Goal: Task Accomplishment & Management: Manage account settings

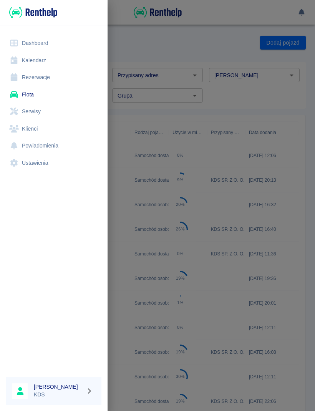
click at [45, 57] on link "Kalendarz" at bounding box center [53, 60] width 95 height 17
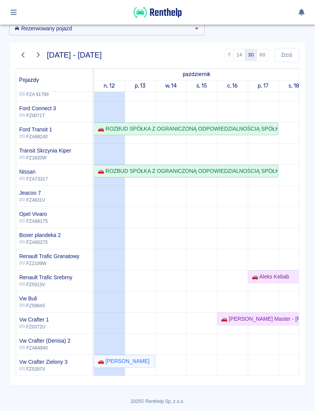
scroll to position [40, 0]
click at [149, 361] on div "🚗 [PERSON_NAME]" at bounding box center [124, 361] width 60 height 8
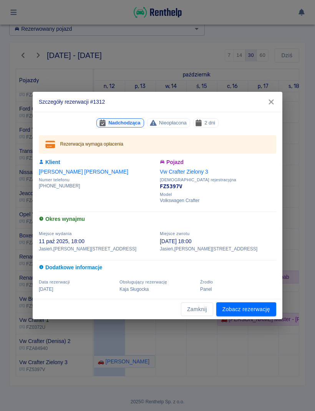
click at [258, 308] on link "Zobacz rezerwację" at bounding box center [246, 309] width 60 height 14
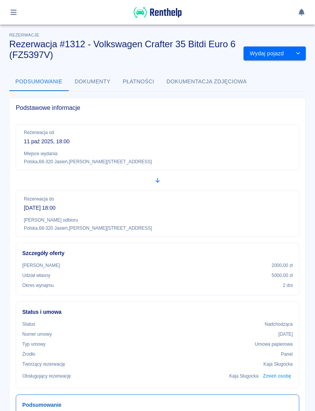
click at [272, 54] on button "Wydaj pojazd" at bounding box center [266, 53] width 47 height 14
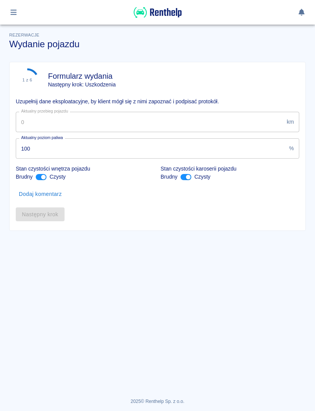
type input "35836"
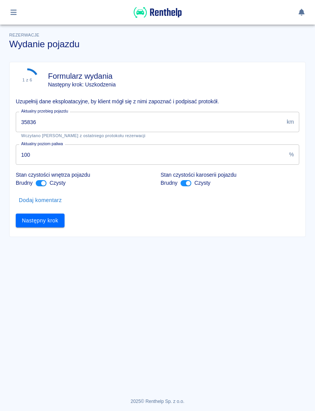
click at [53, 224] on button "Następny krok" at bounding box center [40, 220] width 49 height 14
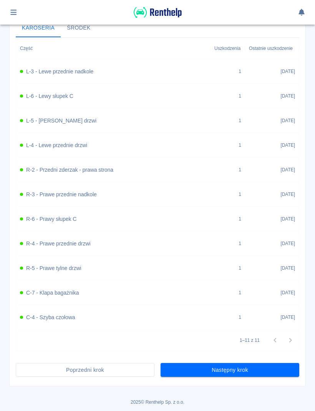
scroll to position [299, 0]
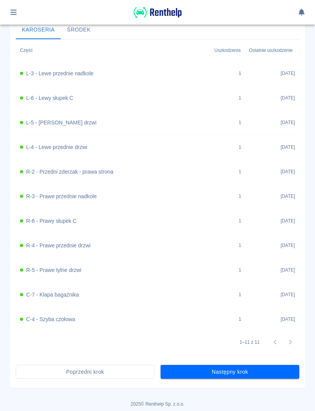
click at [261, 372] on button "Następny krok" at bounding box center [229, 372] width 139 height 14
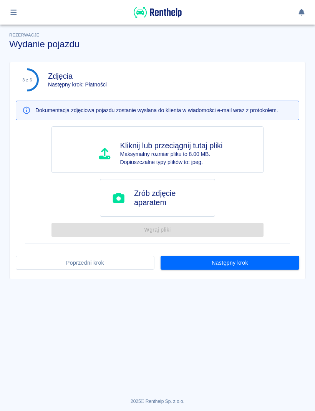
click at [264, 264] on button "Następny krok" at bounding box center [229, 263] width 139 height 14
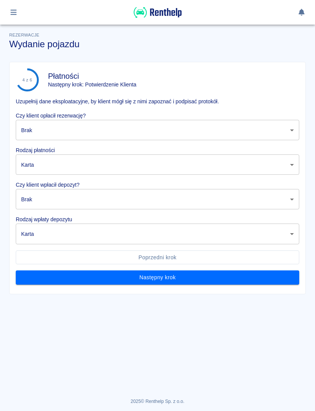
click at [264, 132] on body "Używamy plików Cookies, by zapewnić Ci najlepsze możliwe doświadczenie. Aby dow…" at bounding box center [157, 205] width 315 height 411
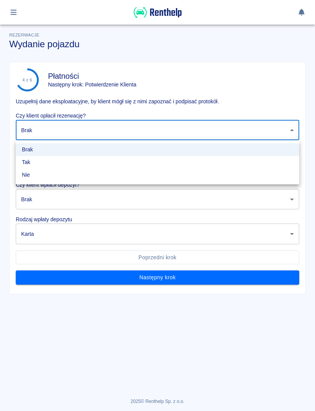
click at [177, 159] on li "Tak" at bounding box center [157, 162] width 283 height 13
type input "true"
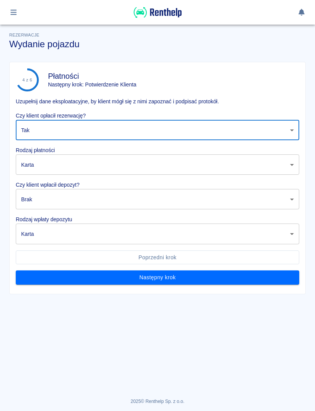
click at [165, 164] on body "Używamy plików Cookies, by zapewnić Ci najlepsze możliwe doświadczenie. Aby dow…" at bounding box center [157, 205] width 315 height 411
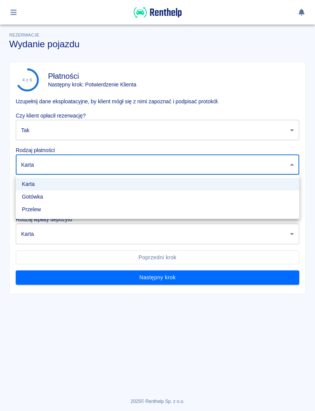
click at [122, 195] on li "Gotówka" at bounding box center [157, 196] width 283 height 13
type input "cash"
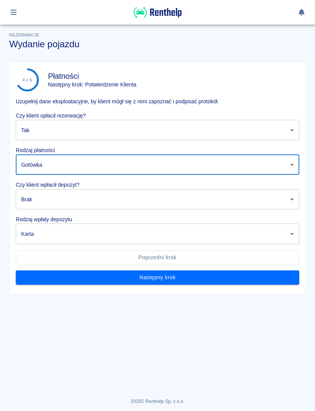
click at [96, 200] on body "Używamy plików Cookies, by zapewnić Ci najlepsze możliwe doświadczenie. Aby dow…" at bounding box center [157, 205] width 315 height 411
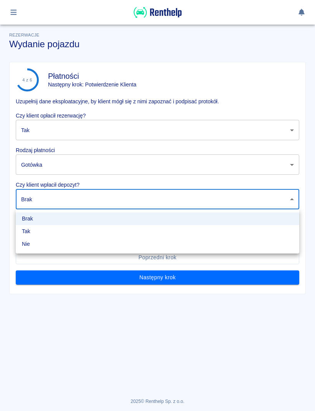
click at [69, 230] on li "Tak" at bounding box center [157, 231] width 283 height 13
type input "true"
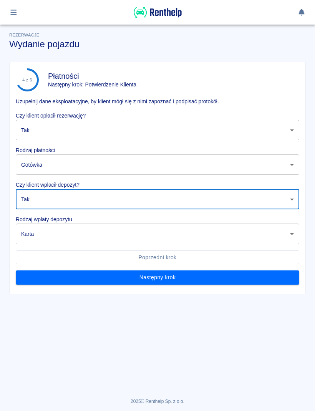
click at [75, 236] on body "Używamy plików Cookies, by zapewnić Ci najlepsze możliwe doświadczenie. Aby dow…" at bounding box center [157, 205] width 315 height 411
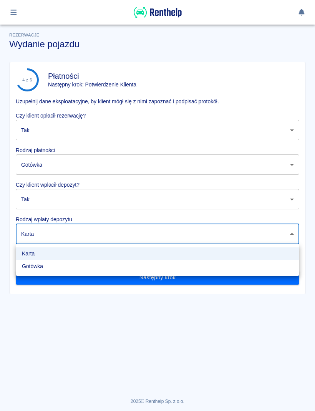
click at [51, 264] on li "Gotówka" at bounding box center [157, 266] width 283 height 13
type input "cash"
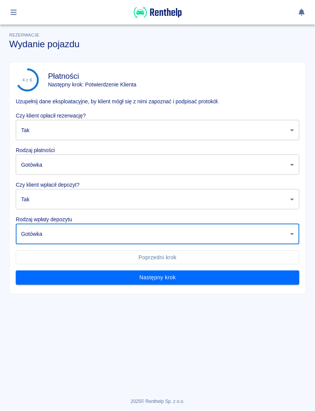
click at [77, 277] on button "Następny krok" at bounding box center [157, 277] width 283 height 14
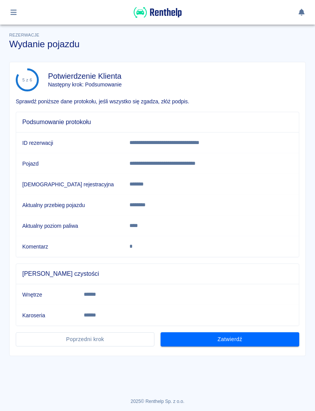
click at [204, 339] on button "Zatwierdź" at bounding box center [229, 339] width 139 height 14
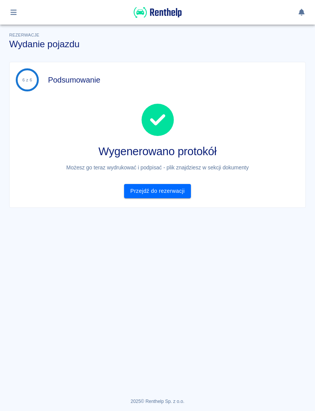
click at [175, 192] on link "Przejdź do rezerwacji" at bounding box center [157, 191] width 66 height 14
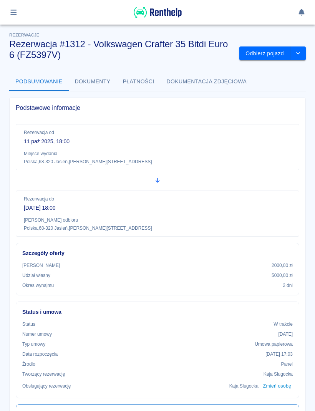
click at [15, 18] on button "button" at bounding box center [13, 12] width 15 height 13
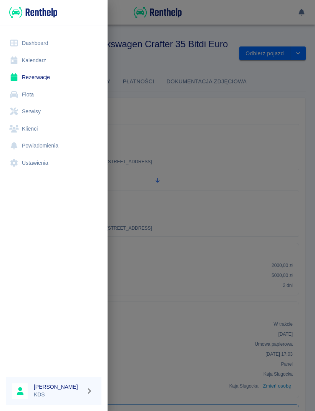
click at [45, 61] on link "Kalendarz" at bounding box center [53, 60] width 95 height 17
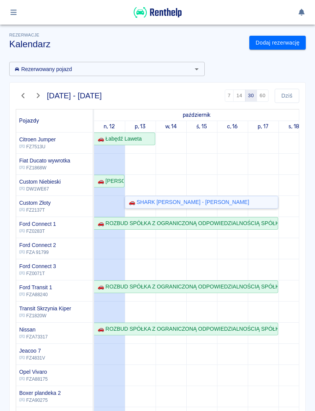
click at [244, 205] on div "🚗 SHARK [PERSON_NAME] - [PERSON_NAME]" at bounding box center [201, 202] width 152 height 8
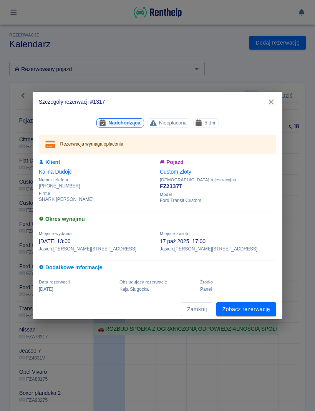
click at [198, 310] on button "Zamknij" at bounding box center [197, 309] width 32 height 14
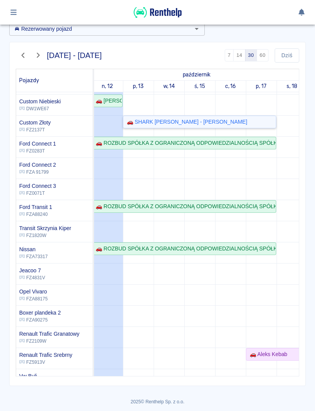
scroll to position [0, 3]
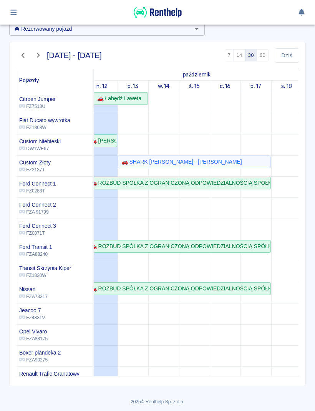
click at [11, 13] on icon "button" at bounding box center [13, 12] width 6 height 5
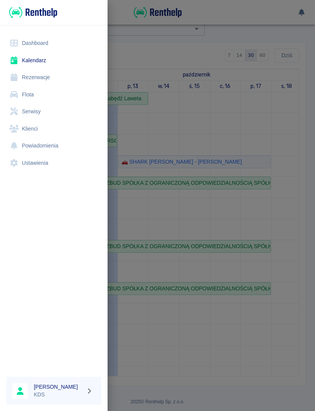
click at [36, 78] on link "Rezerwacje" at bounding box center [53, 77] width 95 height 17
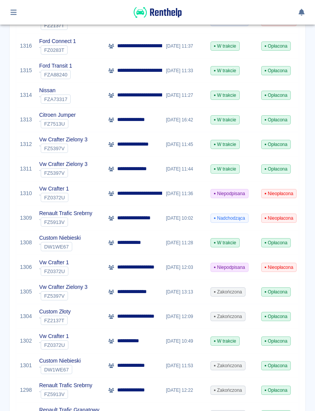
click at [12, 12] on icon "button" at bounding box center [13, 12] width 6 height 5
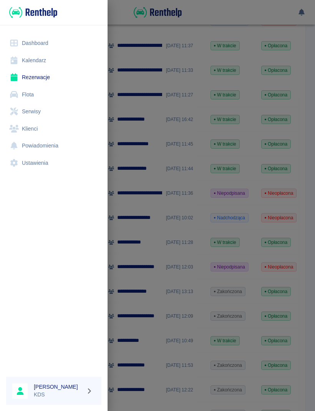
click at [48, 44] on link "Dashboard" at bounding box center [53, 43] width 95 height 17
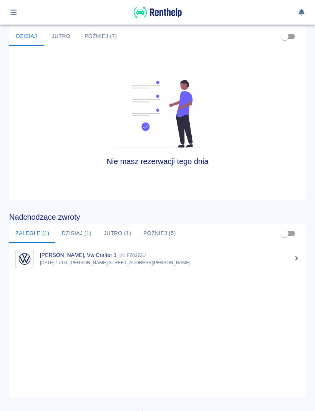
click at [155, 260] on p "[DATE] 17:00, [PERSON_NAME][STREET_ADDRESS][PERSON_NAME]" at bounding box center [169, 262] width 259 height 7
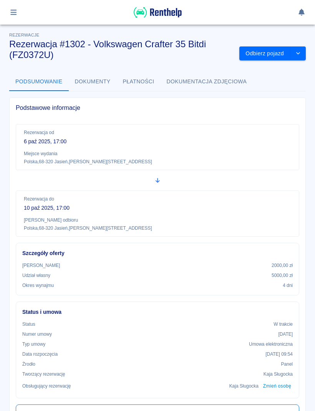
click at [304, 55] on button "drop-down" at bounding box center [297, 53] width 15 height 14
click at [289, 137] on p "6 paź 2025, 17:00" at bounding box center [157, 141] width 267 height 8
click at [274, 56] on button "Odbierz pojazd" at bounding box center [264, 53] width 51 height 14
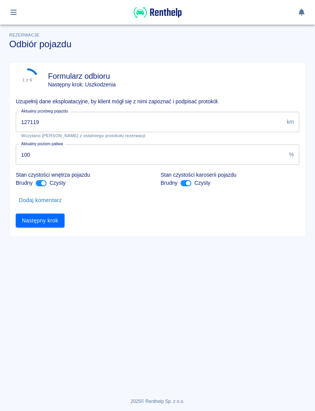
click at [228, 124] on input "127119" at bounding box center [149, 122] width 267 height 20
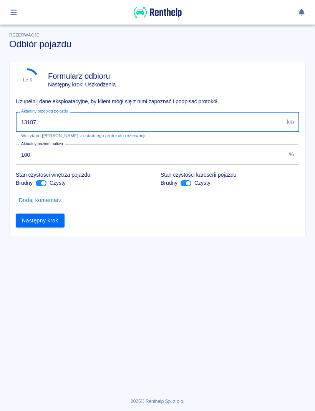
type input "131878"
click at [56, 223] on button "Następny krok" at bounding box center [40, 220] width 49 height 14
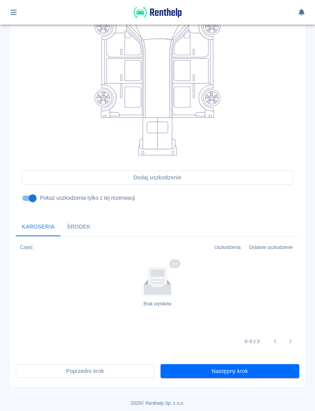
scroll to position [122, 0]
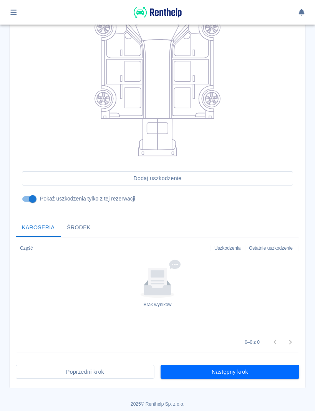
click at [262, 370] on button "Następny krok" at bounding box center [229, 372] width 139 height 14
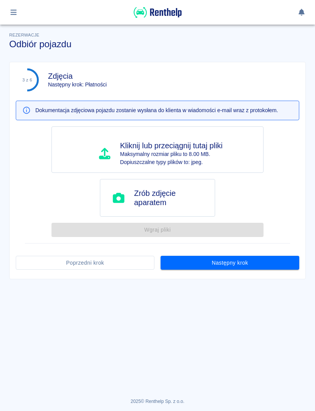
scroll to position [0, 0]
click at [243, 262] on button "Następny krok" at bounding box center [229, 263] width 139 height 14
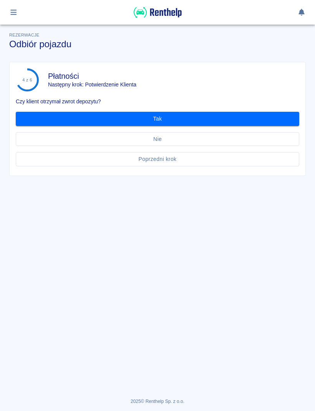
click at [263, 118] on button "Tak" at bounding box center [157, 119] width 283 height 14
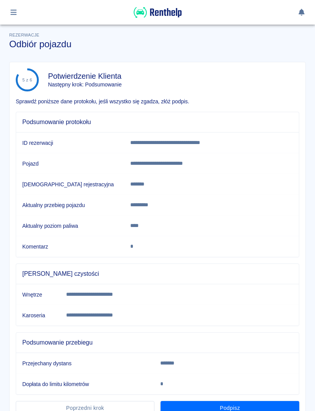
click at [231, 366] on p "*******" at bounding box center [195, 363] width 71 height 8
click at [272, 402] on button "Podpisz" at bounding box center [229, 408] width 139 height 14
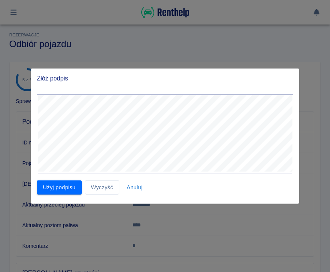
click at [64, 185] on button "Użyj podpisu" at bounding box center [59, 188] width 45 height 14
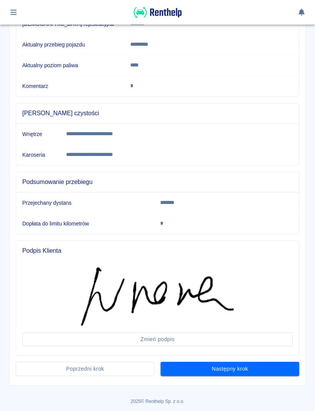
scroll to position [160, 0]
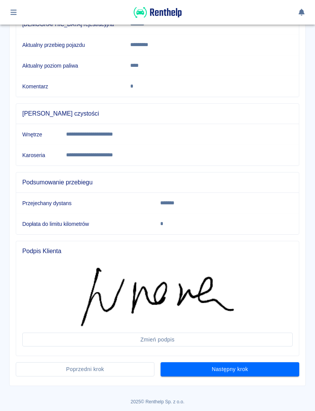
click at [247, 371] on button "Następny krok" at bounding box center [229, 369] width 139 height 14
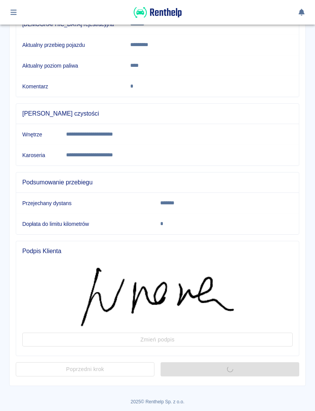
scroll to position [0, 0]
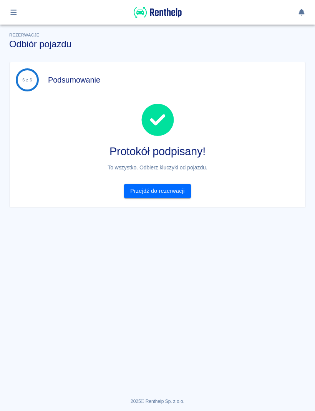
click at [180, 191] on link "Przejdź do rezerwacji" at bounding box center [157, 191] width 66 height 14
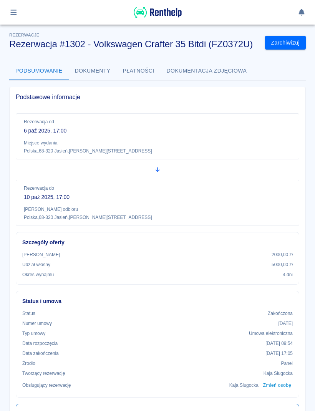
click at [164, 17] on img at bounding box center [158, 12] width 48 height 13
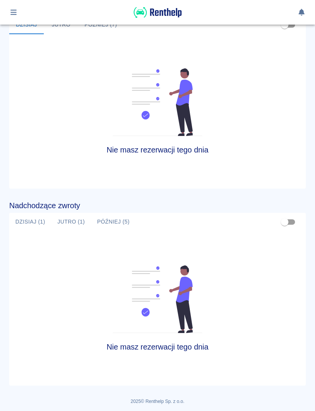
scroll to position [314, 0]
click at [75, 221] on button "Jutro (1)" at bounding box center [71, 222] width 40 height 18
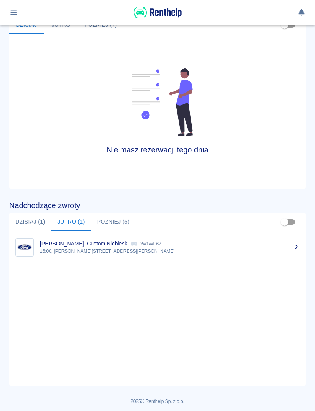
click at [35, 224] on button "Dzisiaj (1)" at bounding box center [30, 222] width 42 height 18
click at [125, 253] on p "17:00, [PERSON_NAME][STREET_ADDRESS][PERSON_NAME]" at bounding box center [169, 251] width 259 height 7
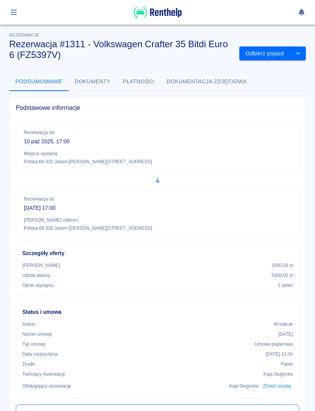
click at [268, 55] on button "Odbierz pojazd" at bounding box center [264, 53] width 51 height 14
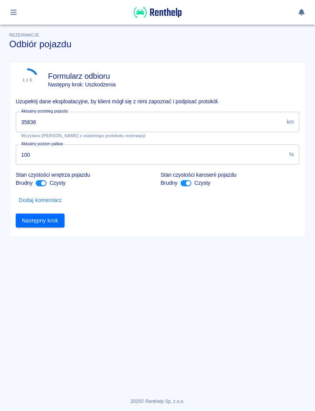
click at [218, 121] on input "35836" at bounding box center [149, 122] width 267 height 20
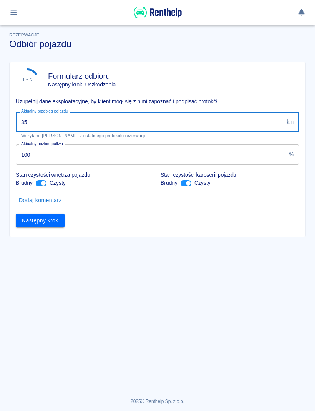
type input "3"
click at [235, 117] on input "40" at bounding box center [149, 122] width 267 height 20
click at [239, 118] on input "40" at bounding box center [149, 122] width 267 height 20
click at [222, 117] on input "40" at bounding box center [149, 122] width 267 height 20
click at [160, 120] on input "40" at bounding box center [149, 122] width 267 height 20
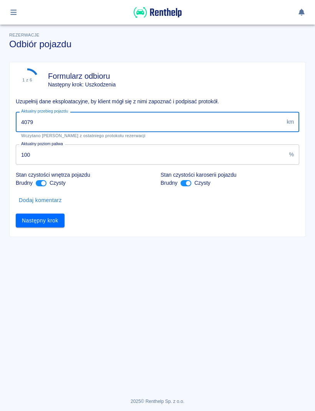
type input "40790"
click at [52, 224] on button "Następny krok" at bounding box center [40, 220] width 49 height 14
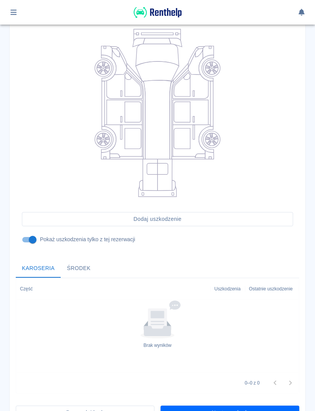
scroll to position [83, 0]
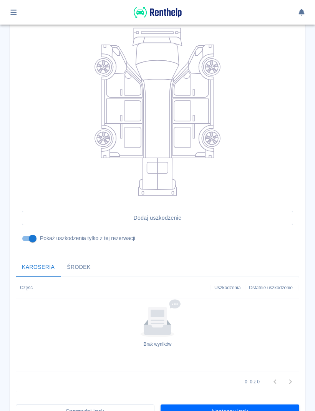
click at [262, 406] on button "Następny krok" at bounding box center [229, 411] width 139 height 14
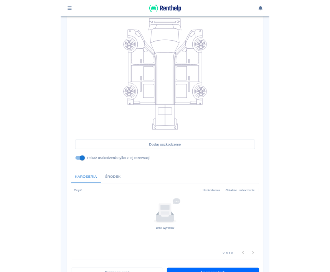
scroll to position [0, 0]
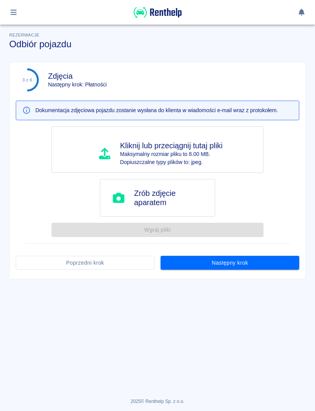
click at [271, 263] on button "Następny krok" at bounding box center [229, 263] width 139 height 14
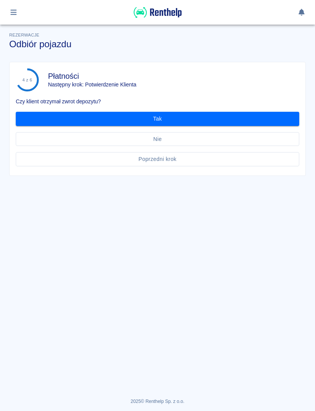
click at [257, 122] on button "Tak" at bounding box center [157, 119] width 283 height 14
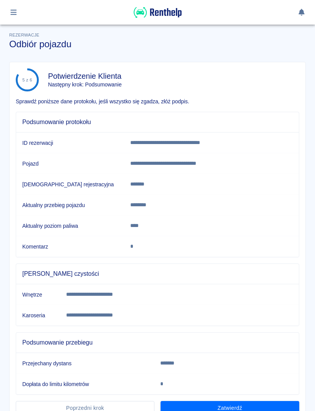
click at [246, 408] on button "Zatwierdź" at bounding box center [229, 408] width 139 height 14
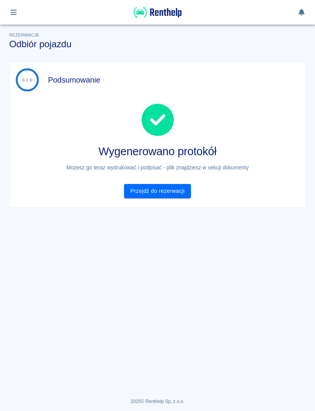
click at [180, 193] on link "Przejdź do rezerwacji" at bounding box center [157, 191] width 66 height 14
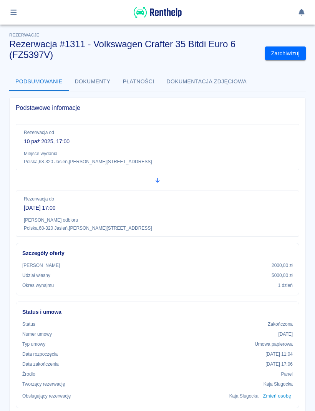
click at [13, 18] on button "button" at bounding box center [13, 12] width 15 height 13
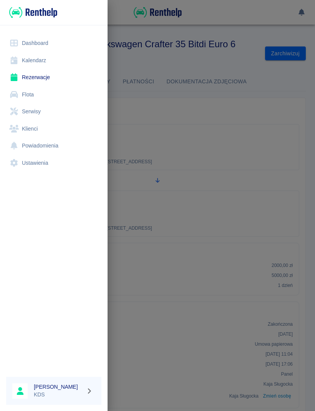
click at [45, 63] on link "Kalendarz" at bounding box center [53, 60] width 95 height 17
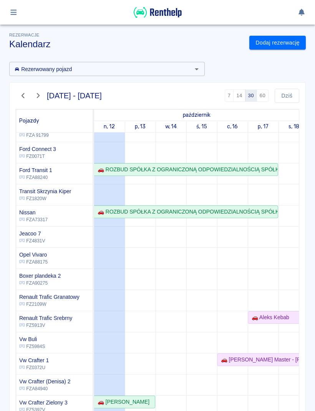
scroll to position [117, 0]
click at [11, 15] on icon "button" at bounding box center [13, 12] width 9 height 7
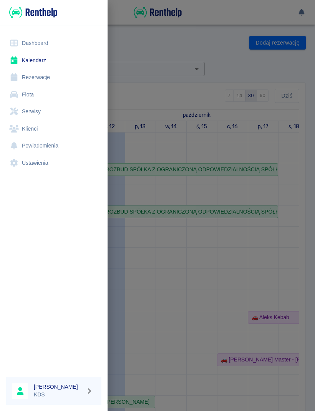
click at [43, 43] on link "Dashboard" at bounding box center [53, 43] width 95 height 17
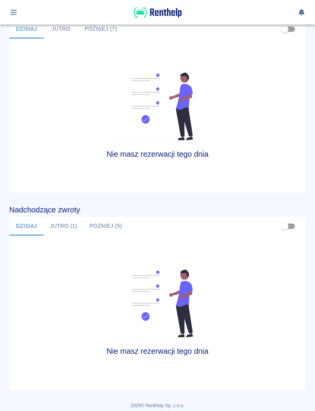
scroll to position [313, 0]
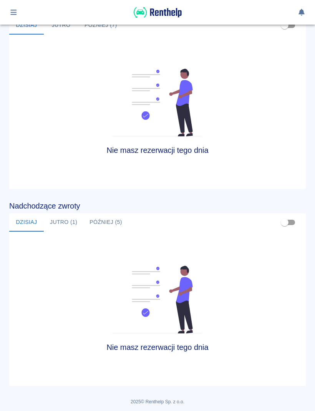
click at [68, 223] on button "Jutro (1)" at bounding box center [64, 222] width 40 height 18
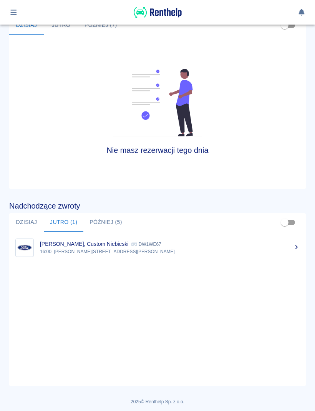
click at [165, 248] on p "16:00, [PERSON_NAME][STREET_ADDRESS][PERSON_NAME]" at bounding box center [169, 251] width 259 height 7
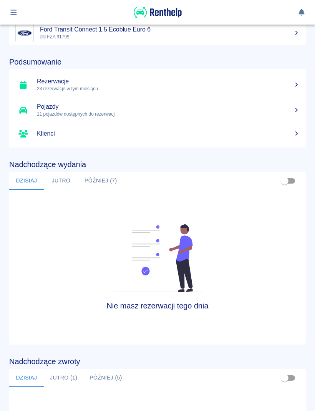
scroll to position [150, 0]
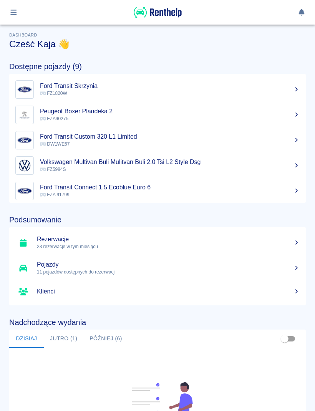
click at [17, 13] on icon "button" at bounding box center [13, 12] width 9 height 7
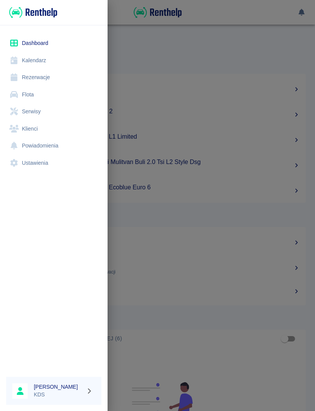
click at [44, 63] on link "Kalendarz" at bounding box center [53, 60] width 95 height 17
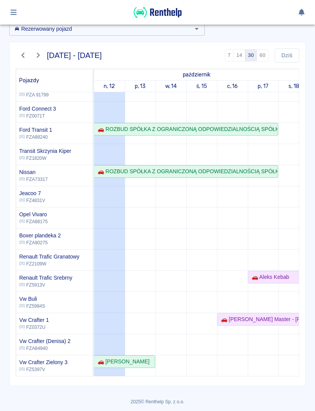
scroll to position [66, 0]
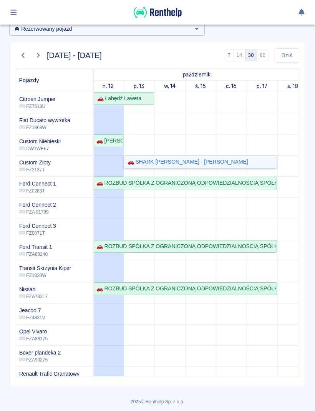
click at [272, 158] on div "🚗 SHARK [PERSON_NAME] - [PERSON_NAME]" at bounding box center [200, 162] width 152 height 8
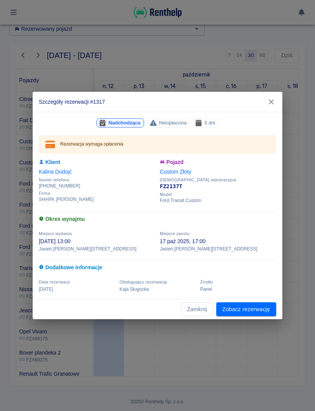
click at [203, 308] on button "Zamknij" at bounding box center [197, 309] width 32 height 14
